Goal: Check status: Check status

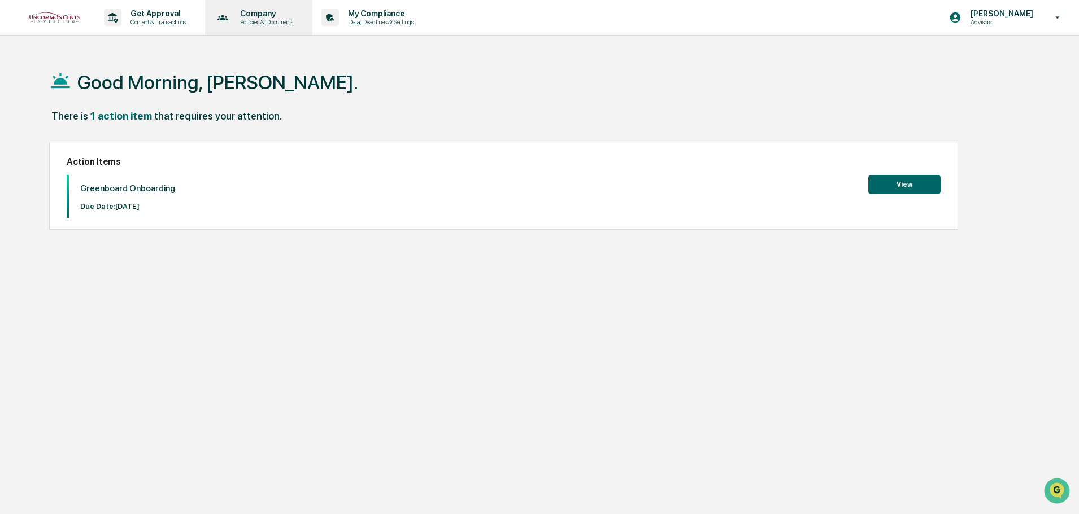
click at [281, 20] on p "Policies & Documents" at bounding box center [265, 22] width 68 height 8
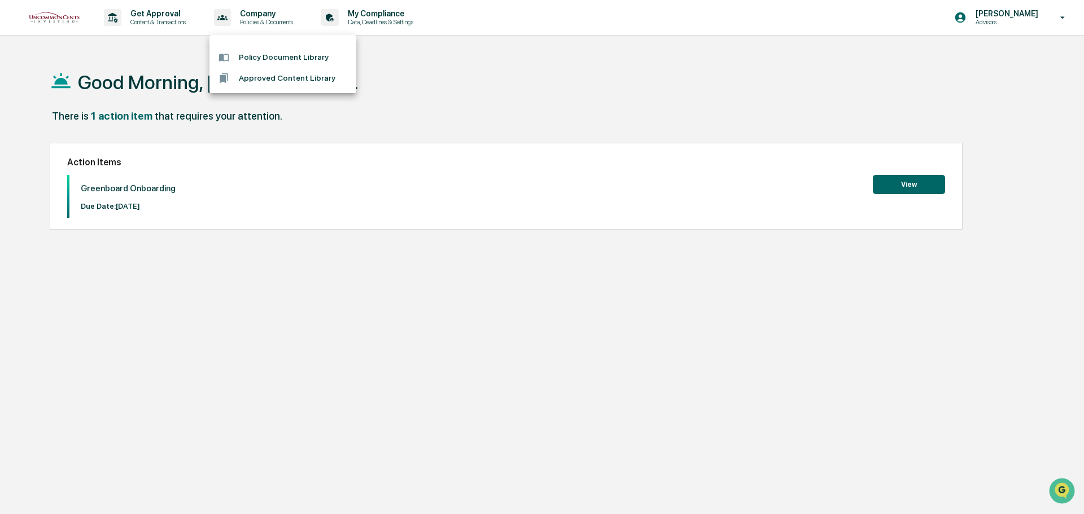
click at [374, 14] on div at bounding box center [542, 257] width 1084 height 514
click at [375, 14] on p "My Compliance" at bounding box center [379, 13] width 80 height 9
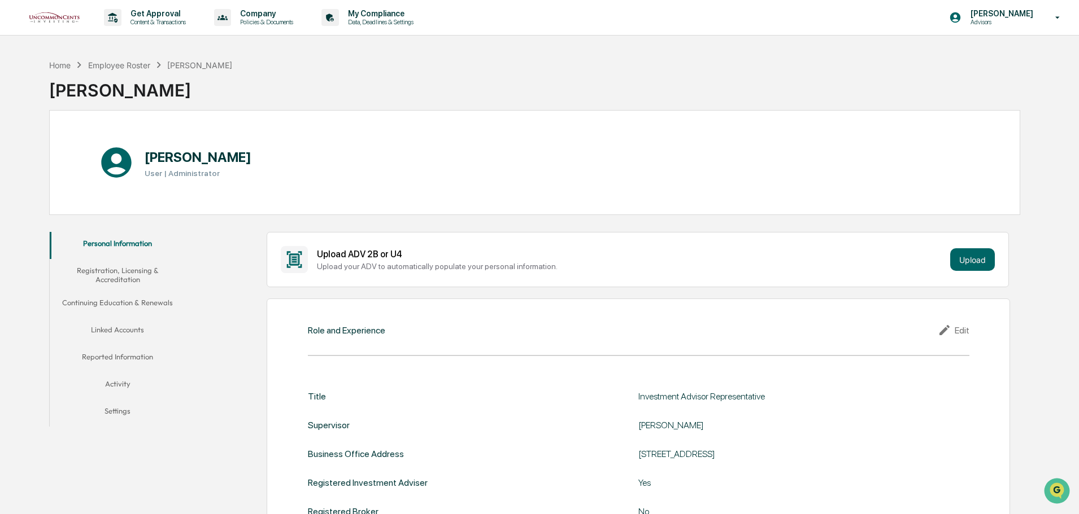
click at [137, 273] on button "Registration, Licensing & Accreditation" at bounding box center [118, 275] width 136 height 32
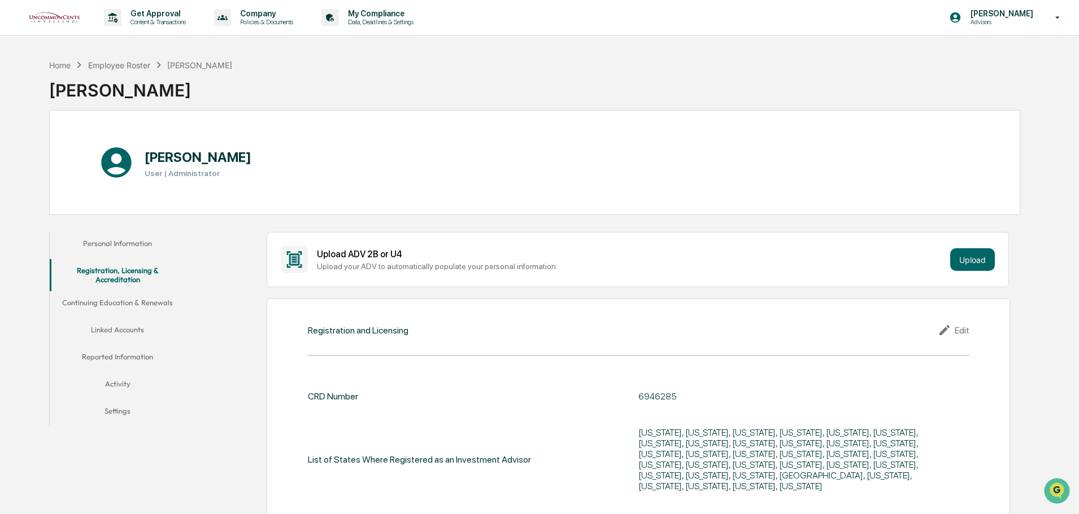
click at [124, 386] on button "Activity" at bounding box center [118, 386] width 136 height 27
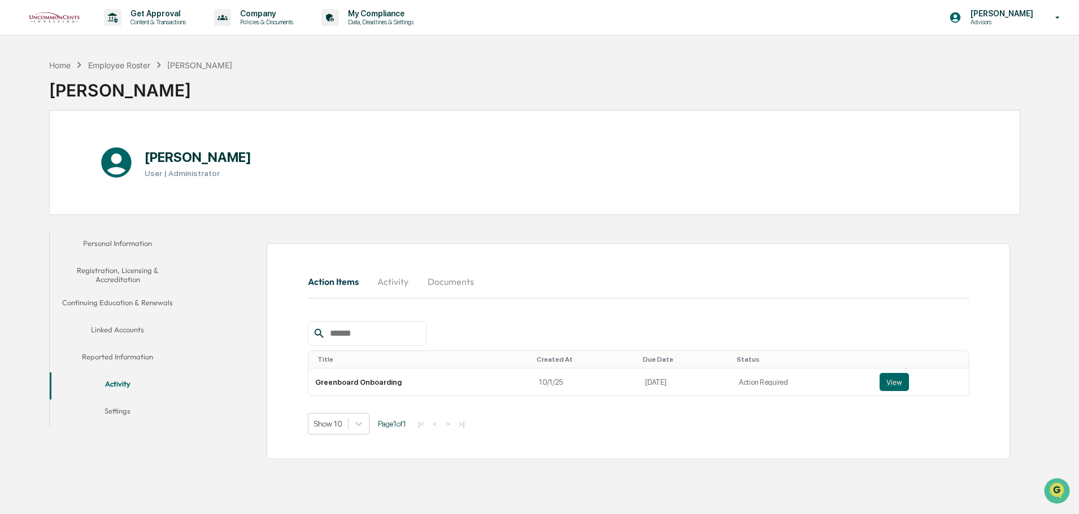
click at [125, 411] on button "Settings" at bounding box center [118, 413] width 136 height 27
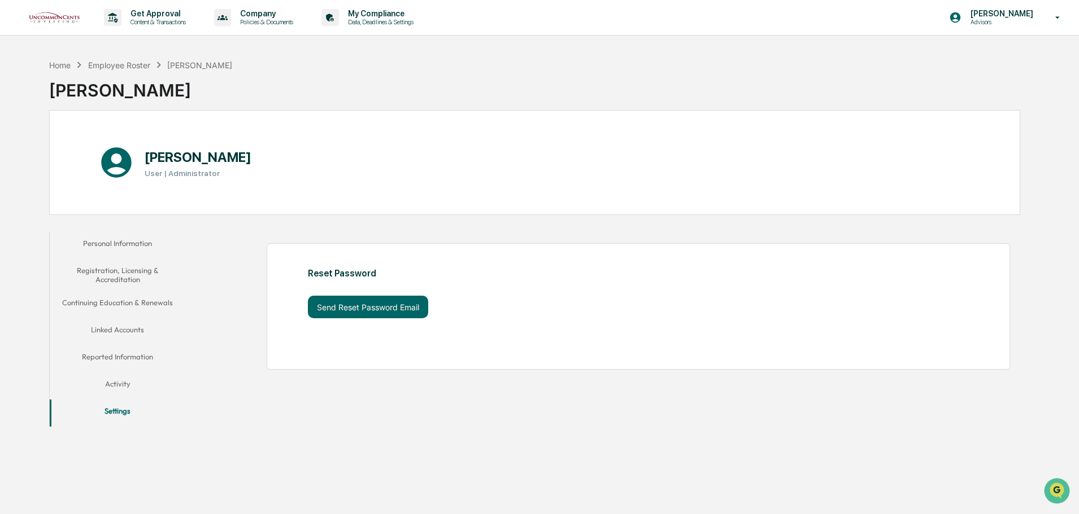
click at [132, 242] on button "Personal Information" at bounding box center [118, 245] width 136 height 27
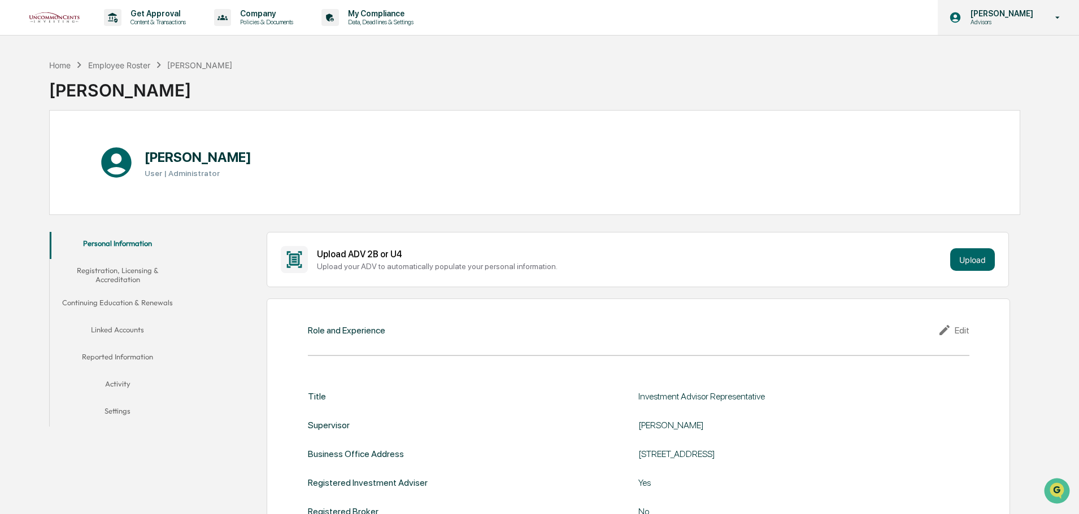
click at [1055, 15] on icon at bounding box center [1057, 17] width 20 height 11
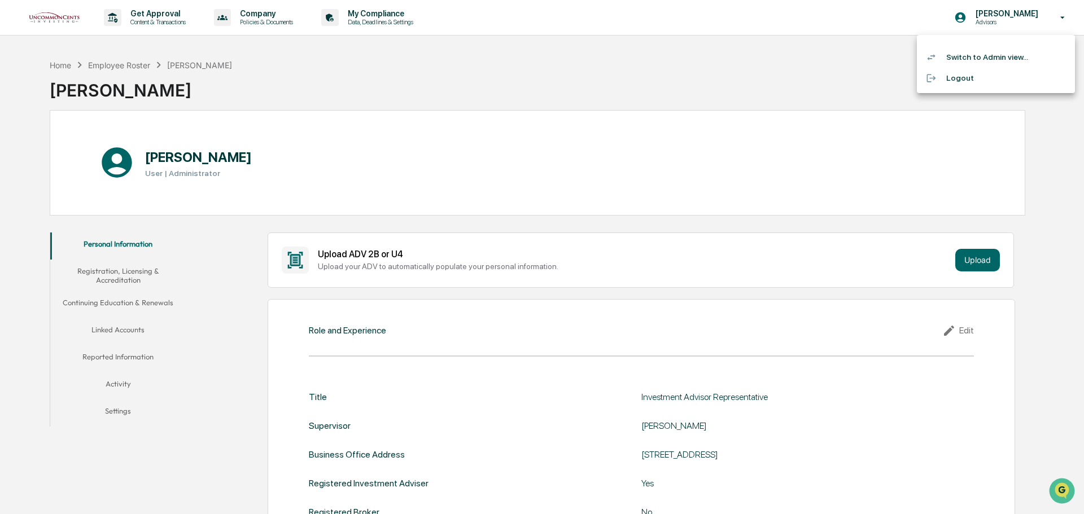
click at [153, 18] on div at bounding box center [542, 257] width 1084 height 514
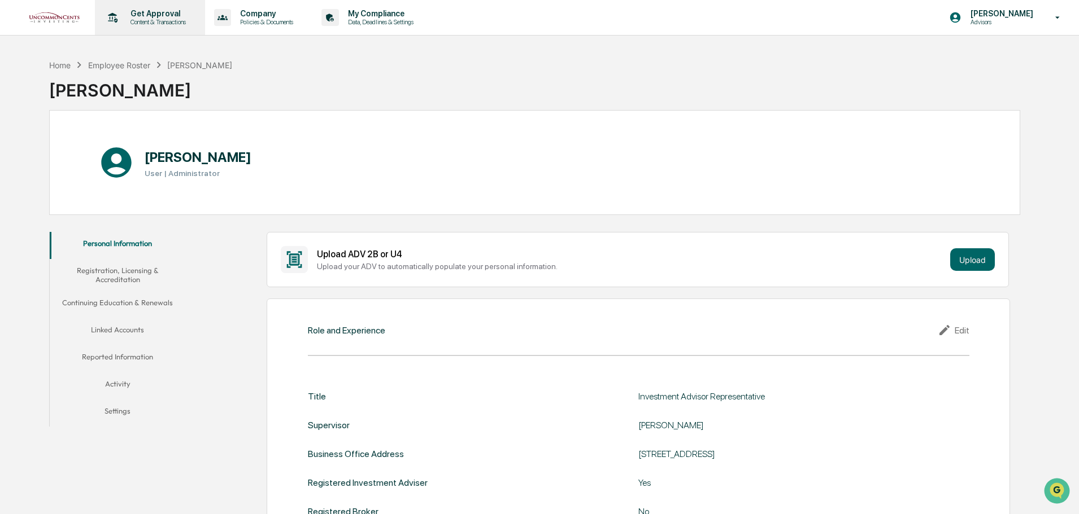
click at [153, 11] on p "Get Approval" at bounding box center [156, 13] width 70 height 9
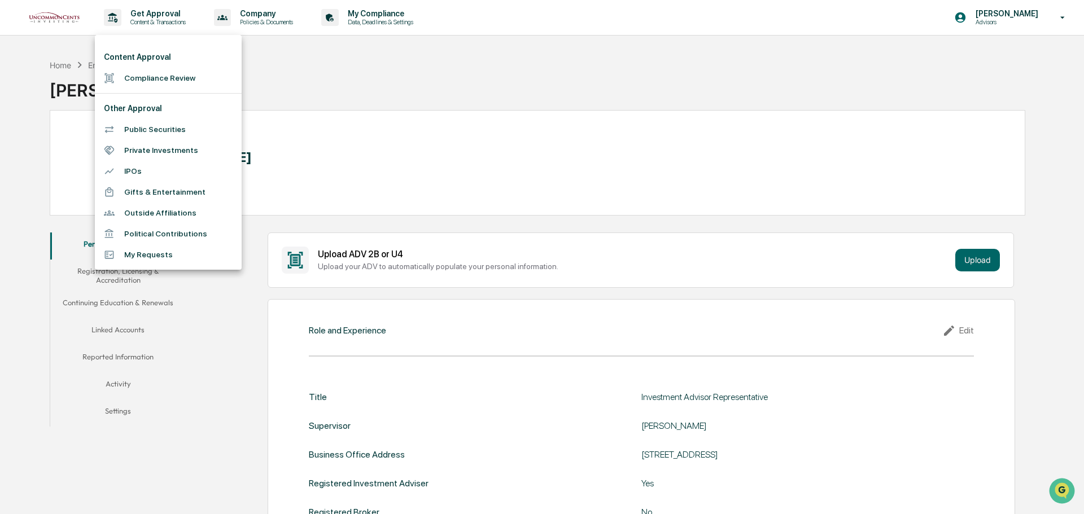
click at [175, 80] on li "Compliance Review" at bounding box center [168, 78] width 147 height 21
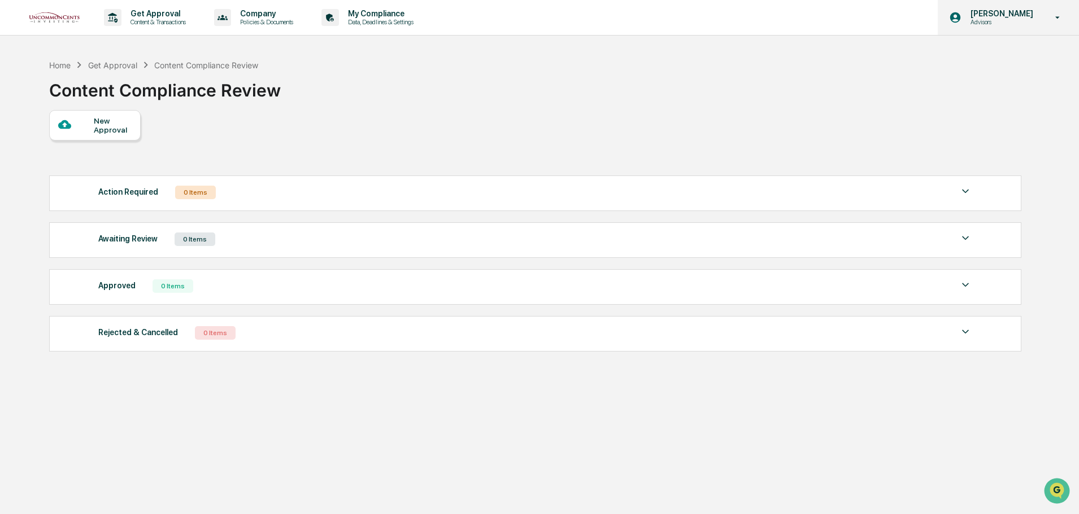
click at [1057, 15] on icon at bounding box center [1057, 17] width 20 height 11
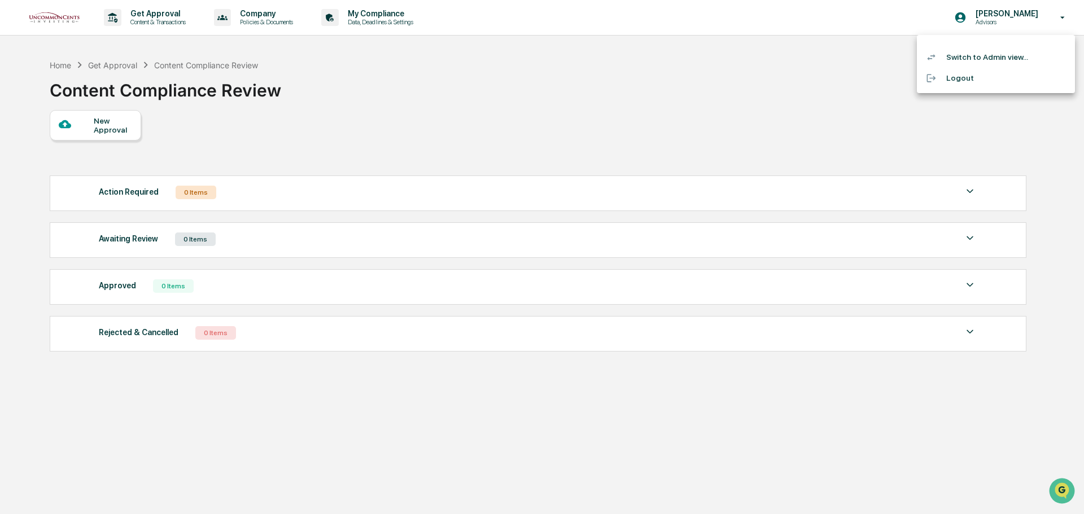
drag, startPoint x: 967, startPoint y: 76, endPoint x: 925, endPoint y: 88, distance: 43.1
click at [966, 76] on li "Logout" at bounding box center [996, 78] width 158 height 21
